Goal: Task Accomplishment & Management: Use online tool/utility

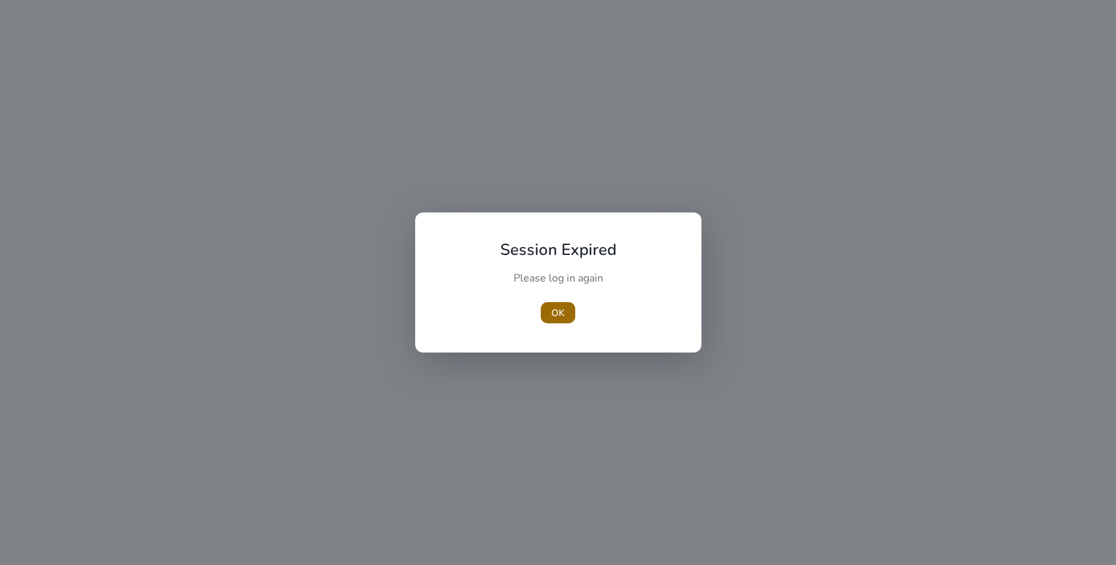
click at [550, 313] on span "button" at bounding box center [558, 313] width 35 height 32
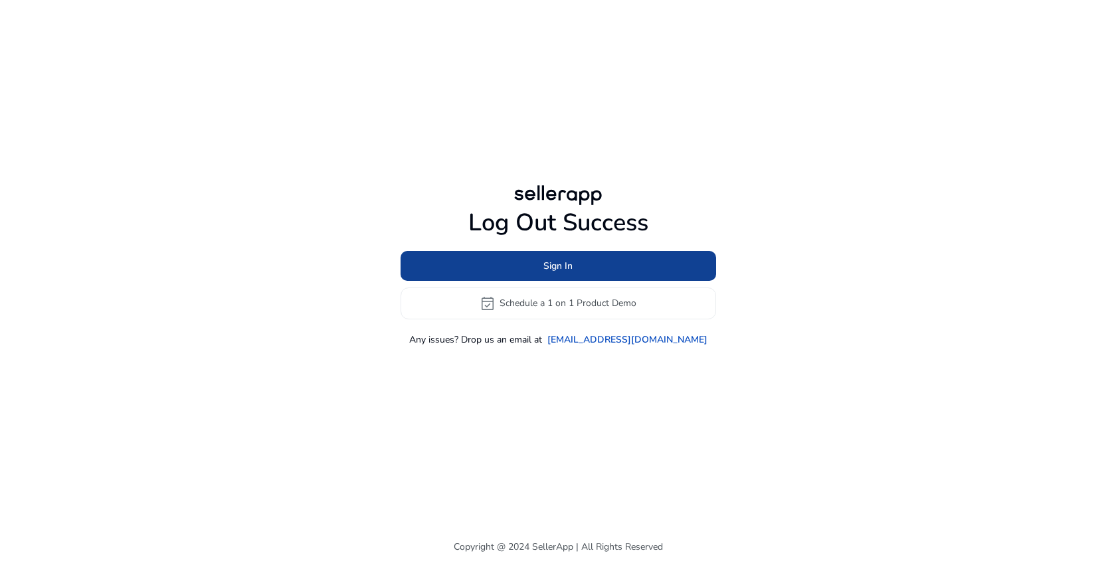
click at [553, 272] on span "Sign In" at bounding box center [557, 266] width 29 height 14
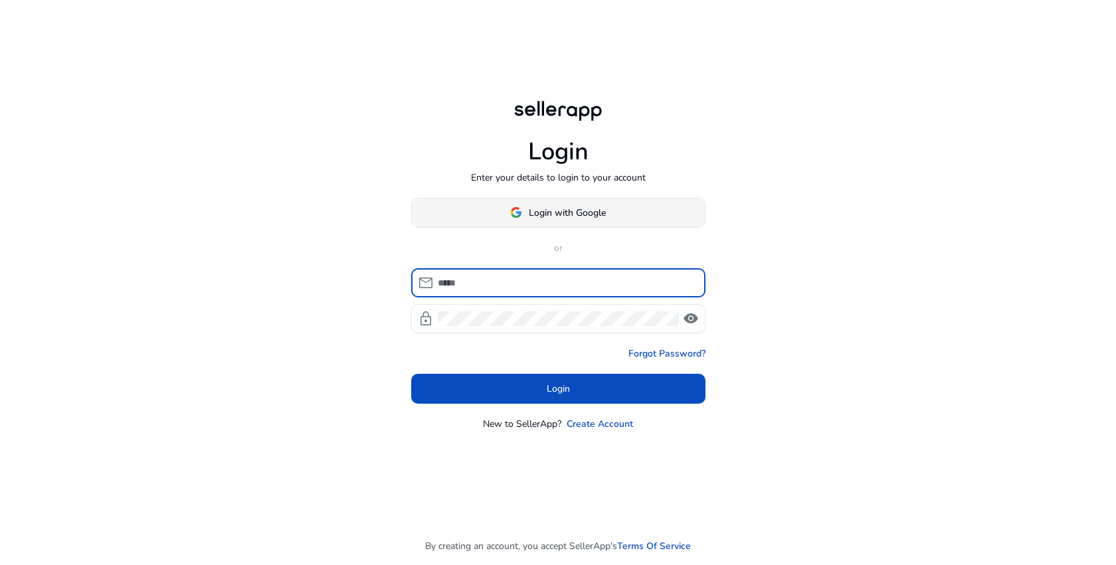
click at [573, 212] on span "Login with Google" at bounding box center [567, 213] width 77 height 14
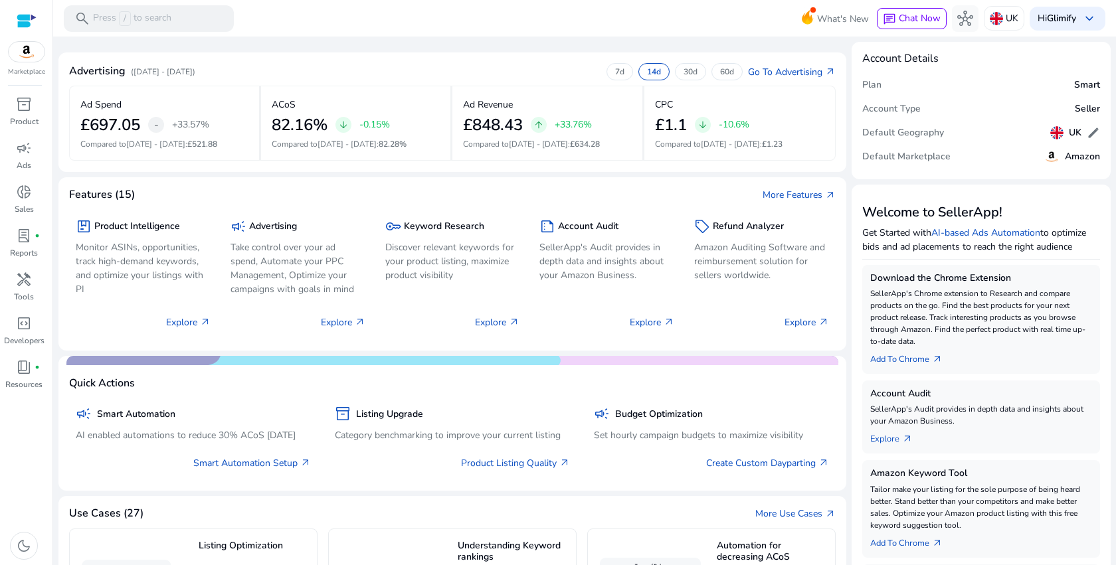
click at [163, 71] on p "([DATE] - [DATE])" at bounding box center [163, 72] width 64 height 12
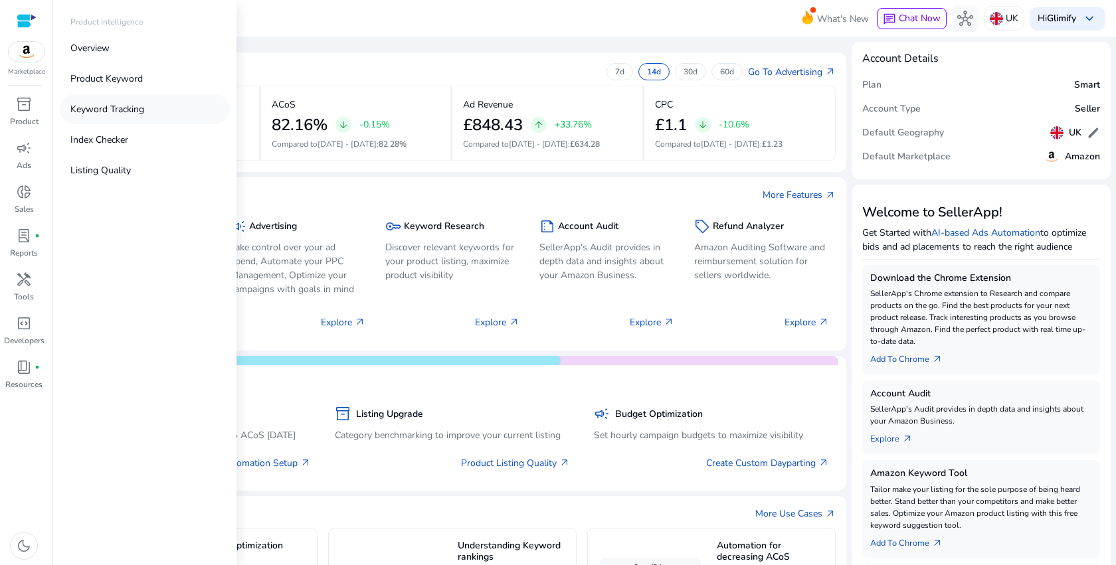
click at [114, 116] on link "Keyword Tracking" at bounding box center [145, 109] width 170 height 30
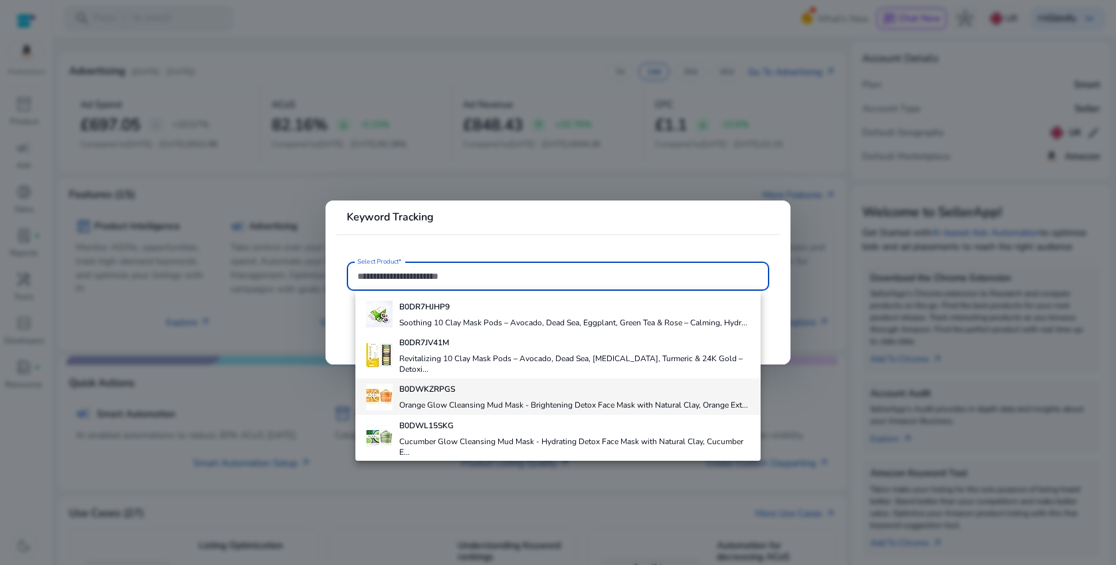
scroll to position [244, 0]
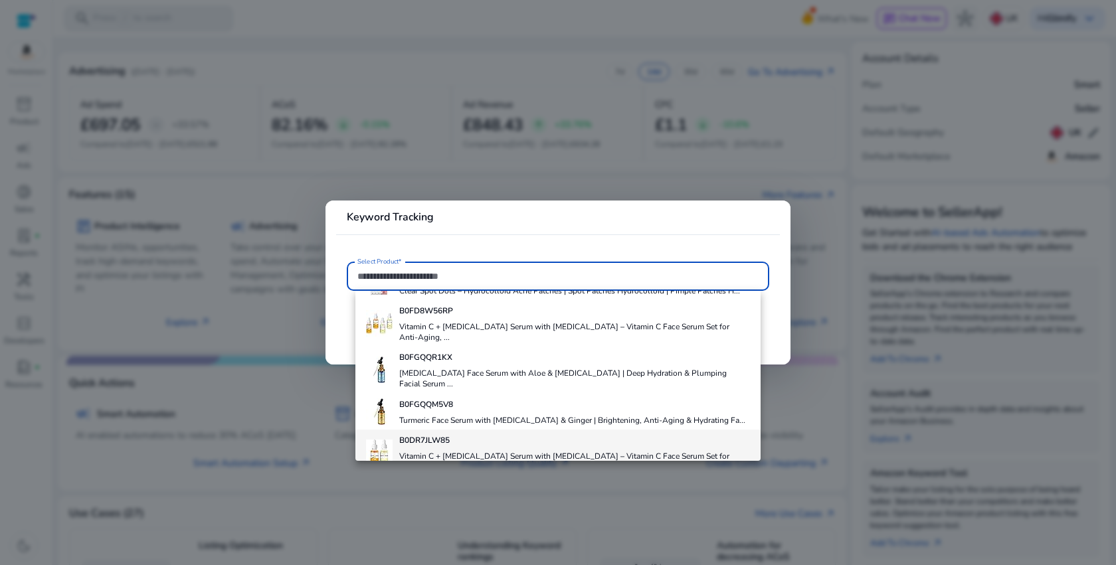
click at [431, 436] on div "B0DR7JLW85 Vitamin C + [MEDICAL_DATA] Serum with [MEDICAL_DATA] – Vitamin C Fac…" at bounding box center [574, 453] width 351 height 46
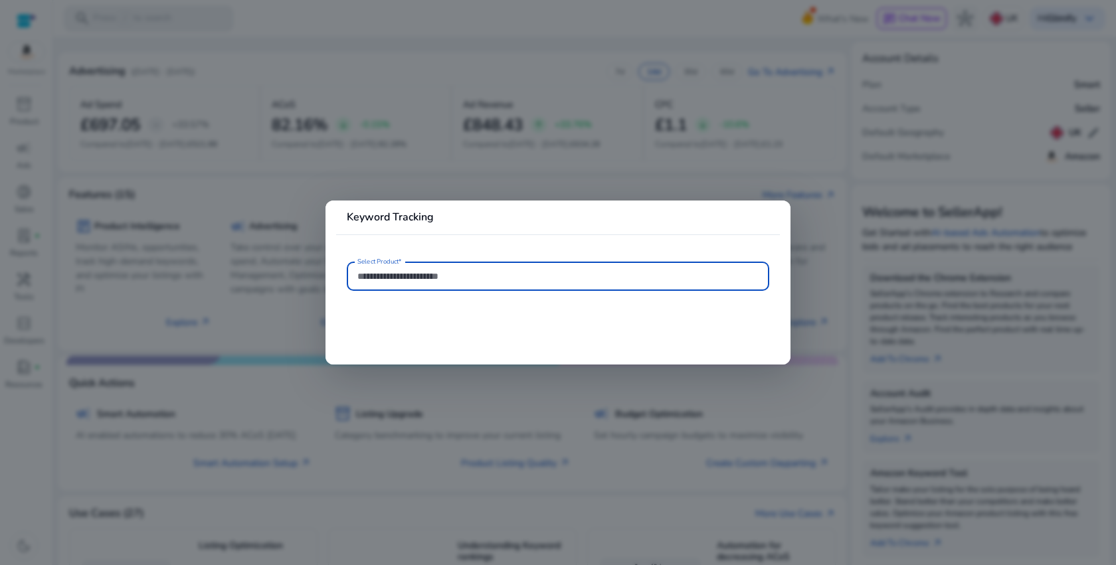
type input "**********"
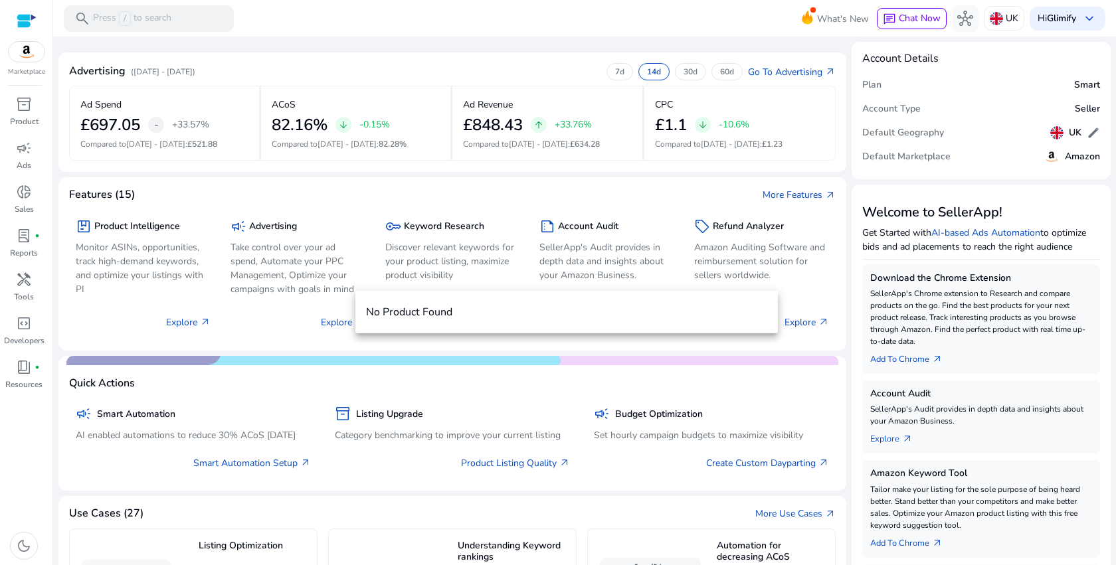
scroll to position [0, 0]
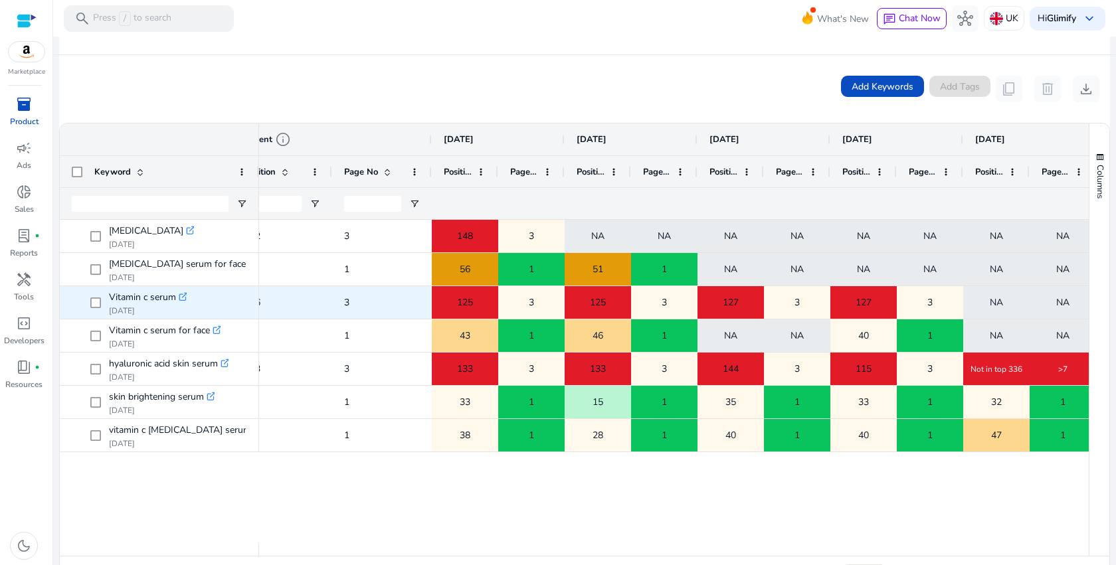
scroll to position [0, 451]
